Goal: Transaction & Acquisition: Purchase product/service

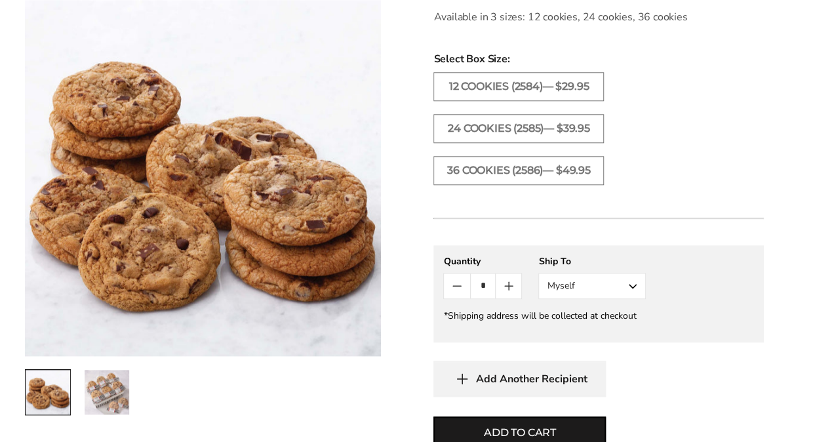
scroll to position [656, 0]
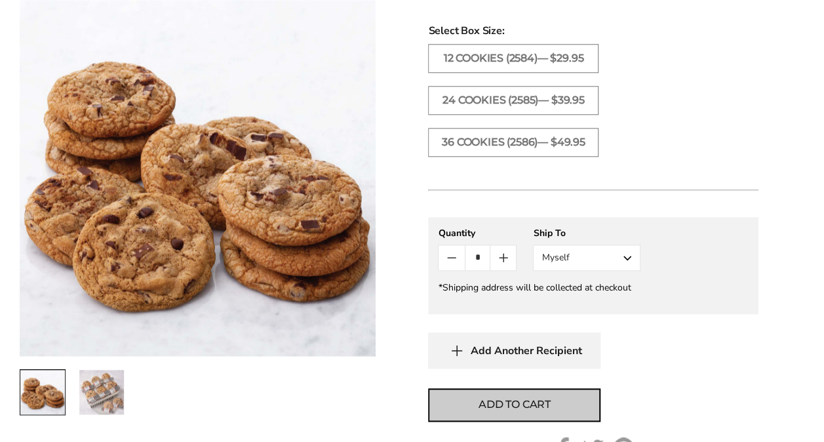
click at [577, 399] on button "Add to cart" at bounding box center [514, 404] width 172 height 33
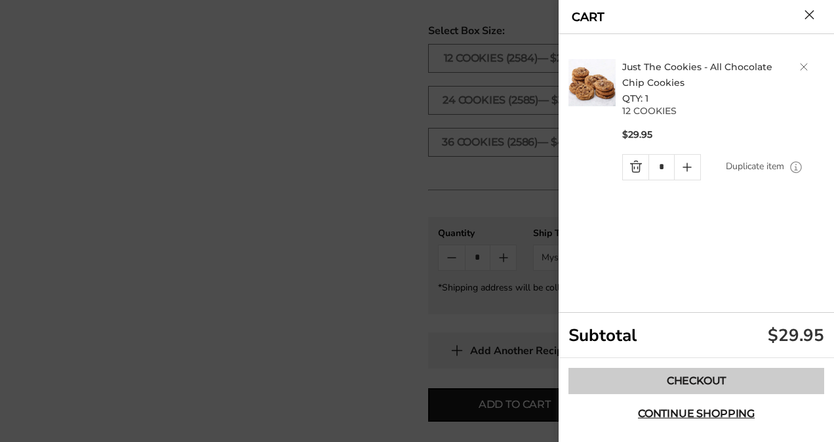
drag, startPoint x: 704, startPoint y: 377, endPoint x: 680, endPoint y: 378, distance: 23.6
click at [703, 376] on link "Checkout" at bounding box center [696, 381] width 256 height 26
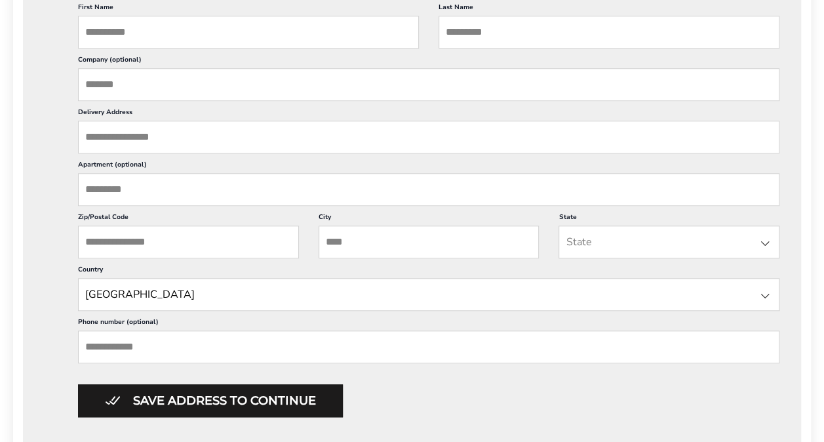
scroll to position [328, 0]
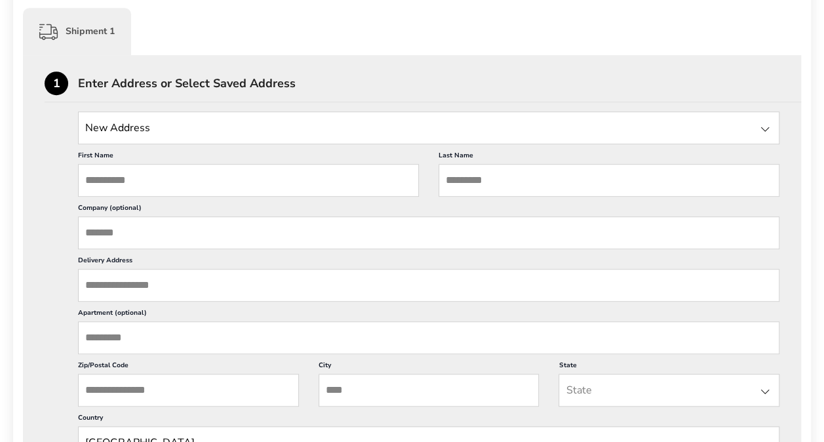
click at [189, 132] on input "State" at bounding box center [428, 127] width 701 height 33
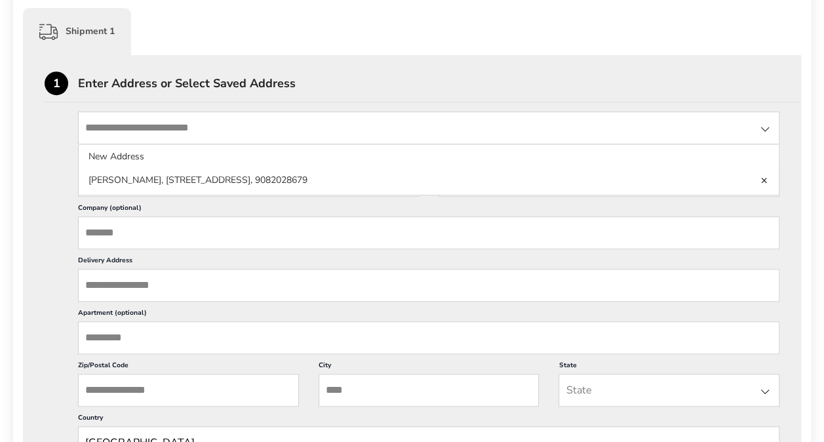
type input "**********"
type input "*******"
type input "**********"
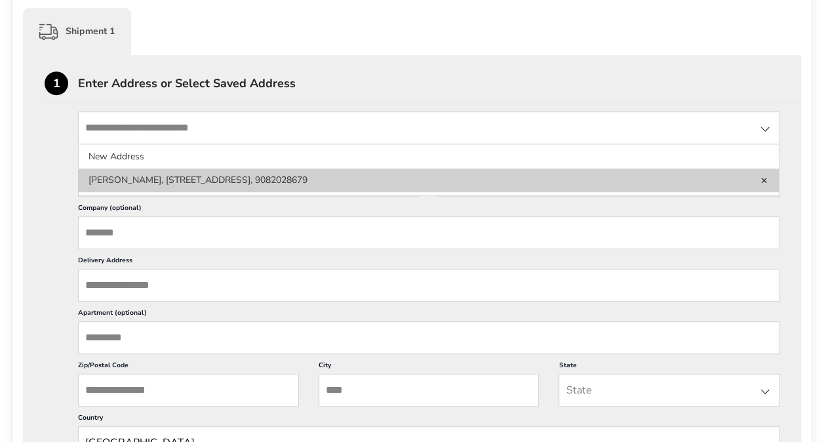
click at [571, 188] on li "Dmitriy Yampolskiy, 1 Magnolia Path Bernards NJ 07920,, NJ Basking Ridge, NJ, 0…" at bounding box center [429, 180] width 700 height 24
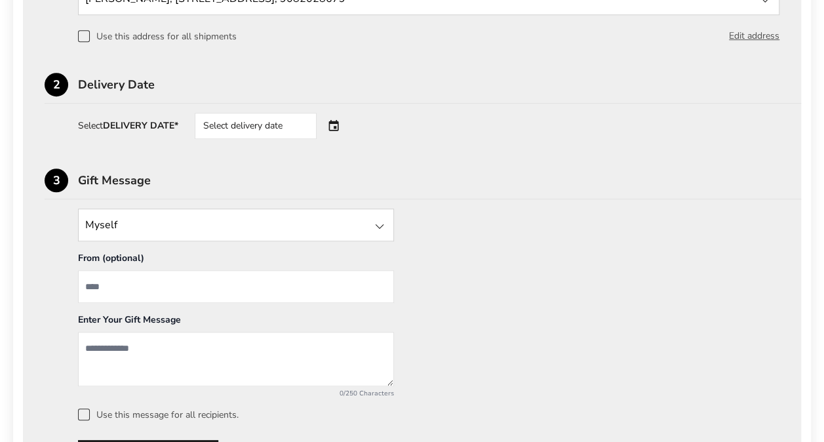
scroll to position [546, 0]
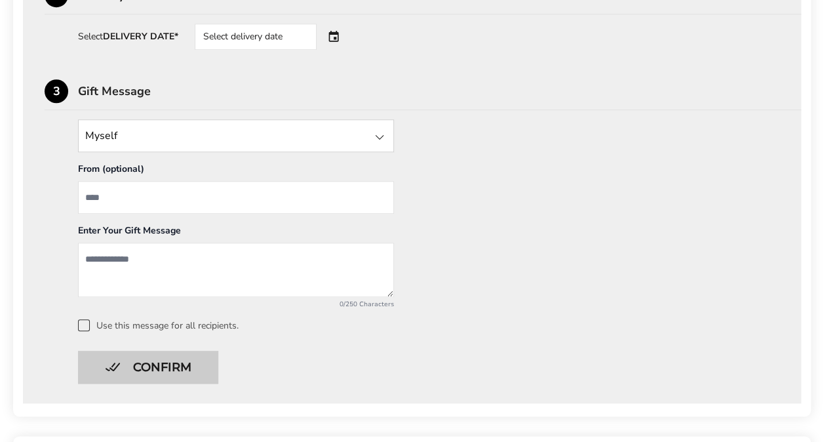
click at [186, 370] on button "Confirm" at bounding box center [148, 367] width 140 height 33
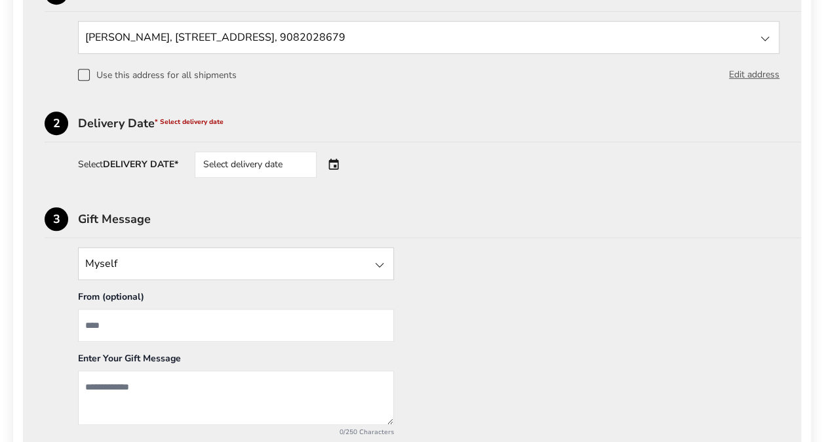
scroll to position [328, 0]
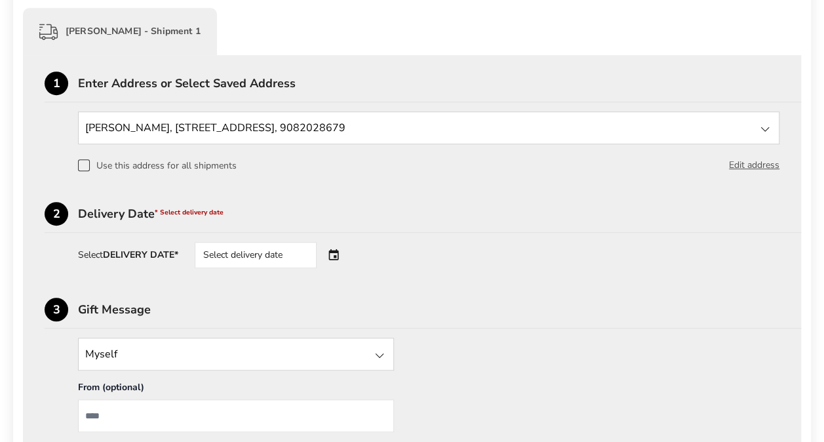
click at [88, 163] on span at bounding box center [84, 165] width 12 height 12
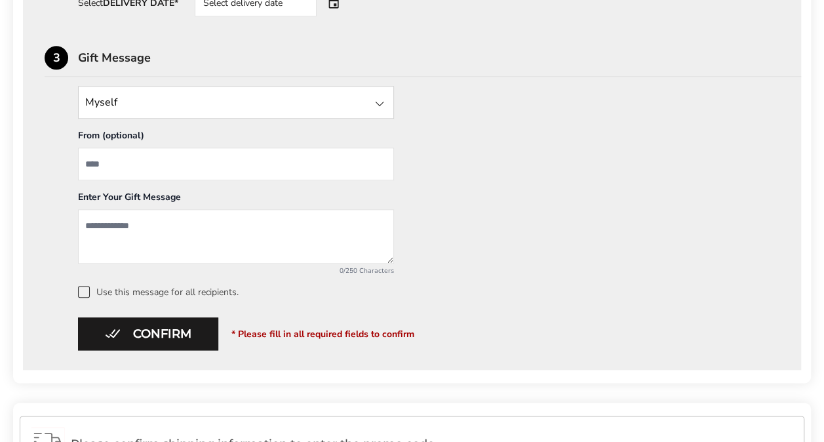
scroll to position [656, 0]
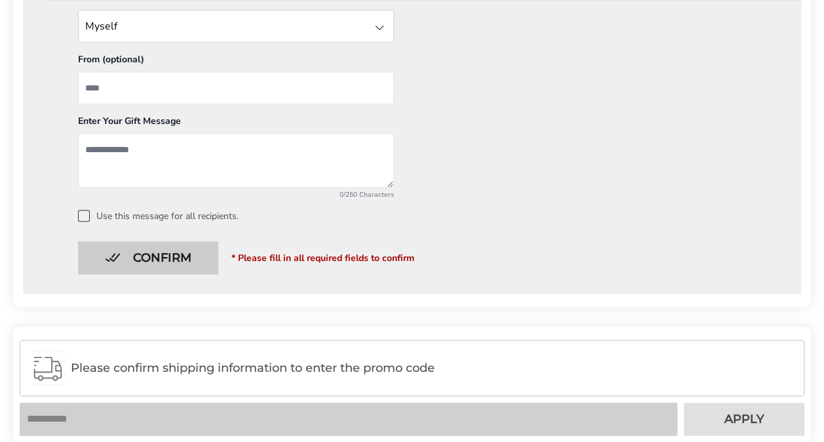
click at [199, 249] on button "Confirm" at bounding box center [148, 257] width 140 height 33
click at [162, 258] on button "Confirm" at bounding box center [148, 257] width 140 height 33
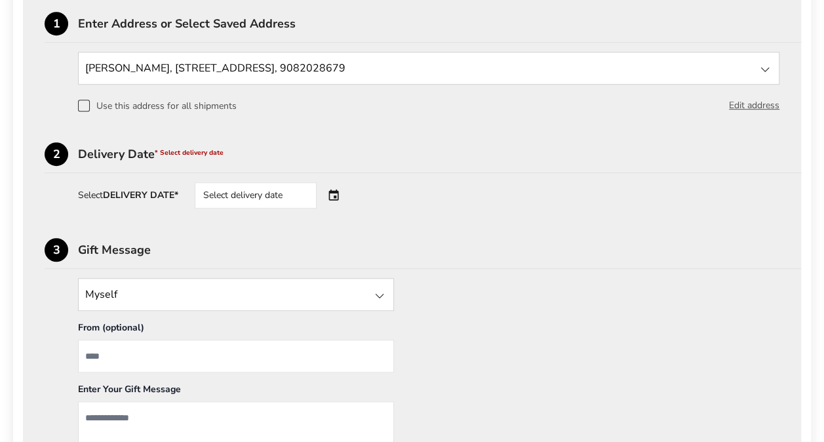
scroll to position [437, 0]
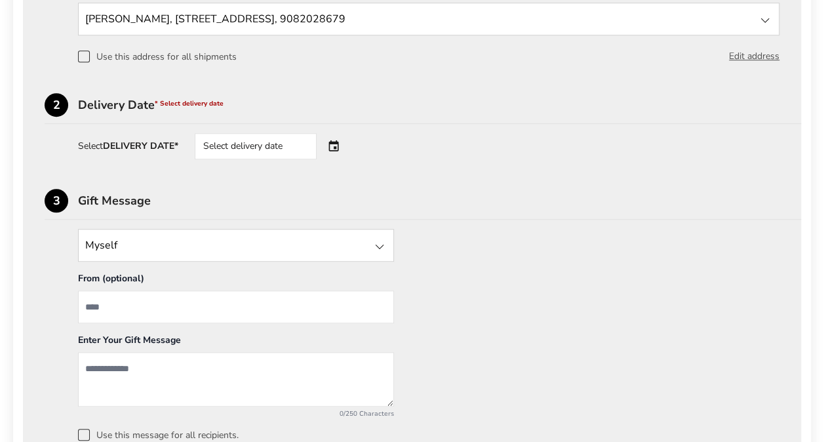
click at [282, 147] on div "Select delivery date" at bounding box center [256, 146] width 122 height 26
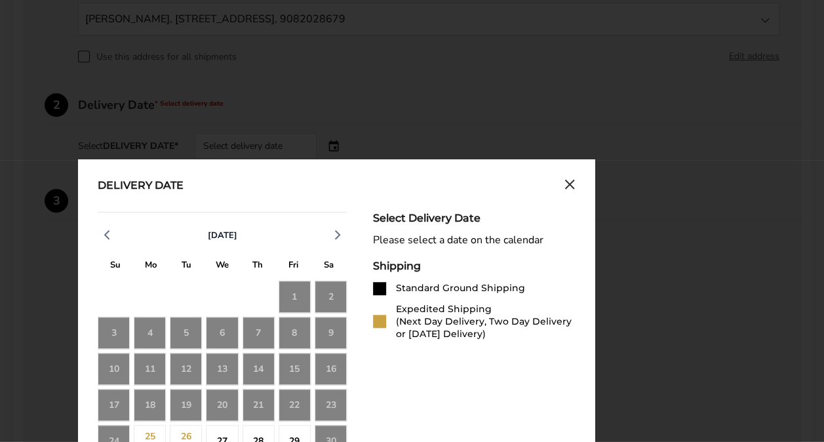
click at [257, 401] on div "21" at bounding box center [259, 405] width 32 height 32
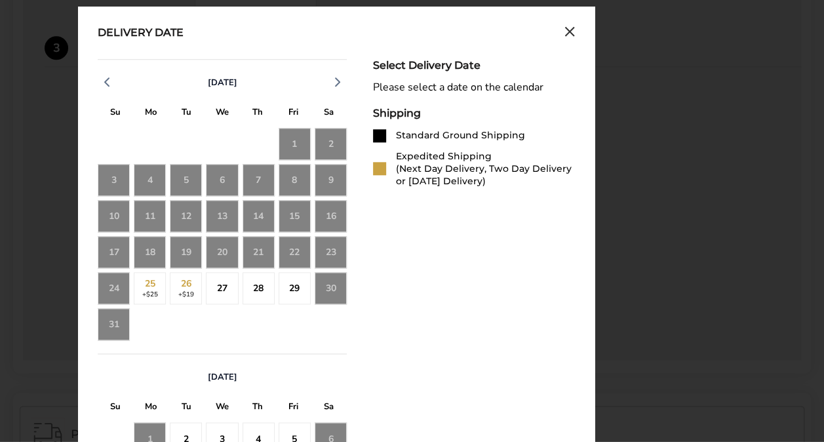
scroll to position [808, 0]
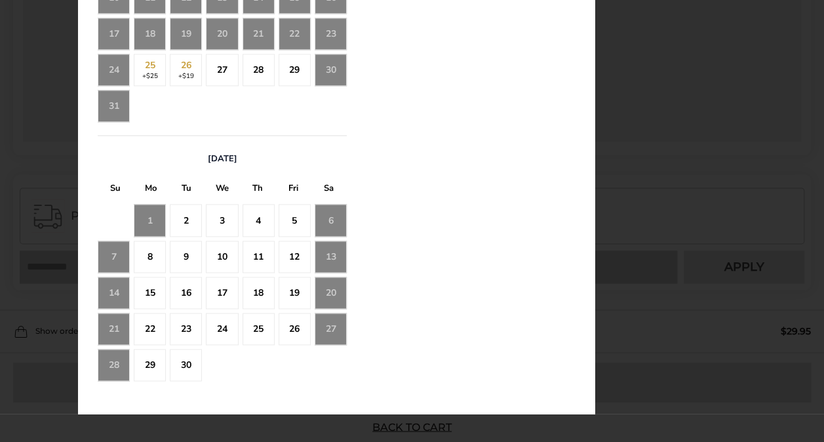
click at [254, 26] on div "21" at bounding box center [259, 34] width 32 height 32
click at [260, 64] on div "28" at bounding box center [259, 70] width 32 height 32
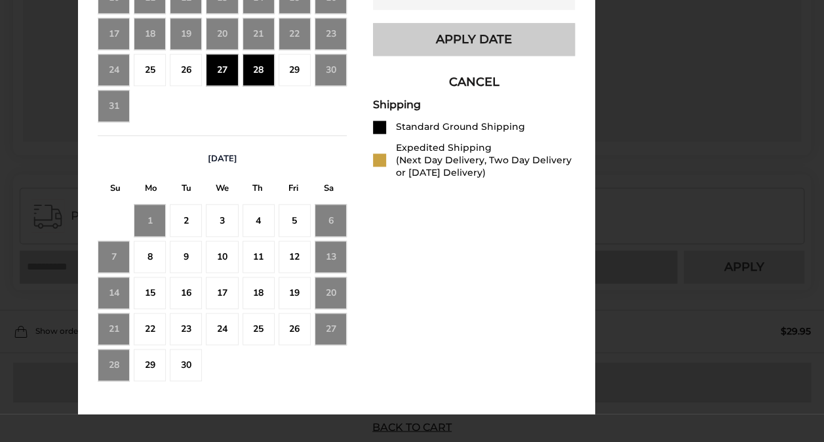
click at [460, 45] on button "Apply Date" at bounding box center [474, 39] width 202 height 33
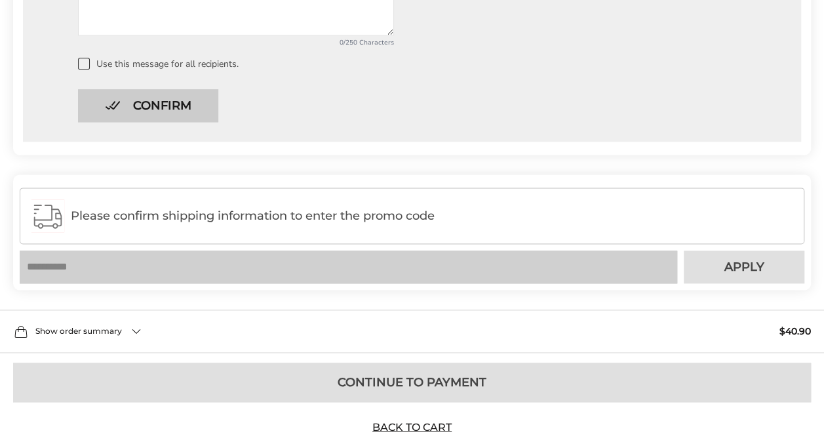
click at [152, 89] on button "Confirm" at bounding box center [148, 105] width 140 height 33
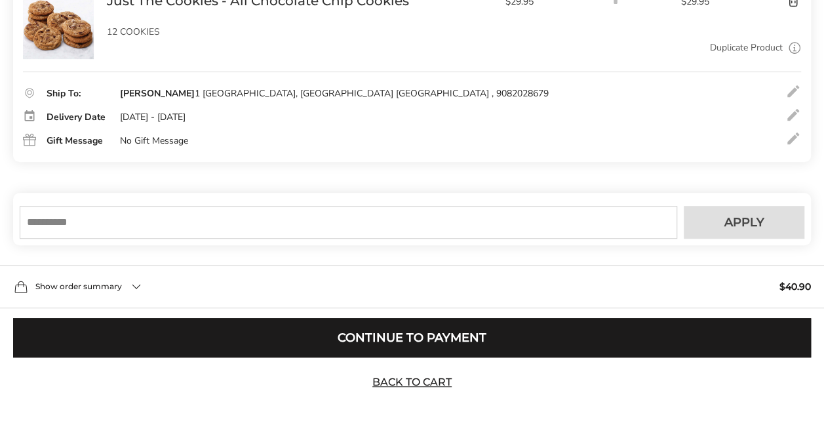
scroll to position [262, 0]
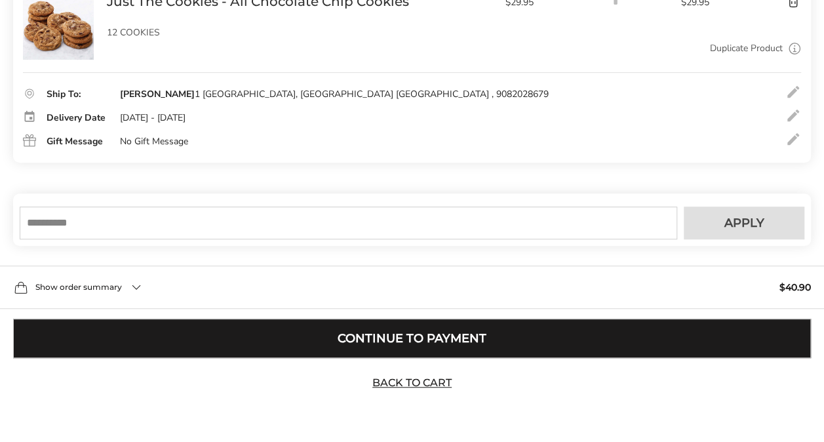
click at [412, 328] on button "Continue to Payment" at bounding box center [412, 338] width 798 height 39
